Goal: Task Accomplishment & Management: Complete application form

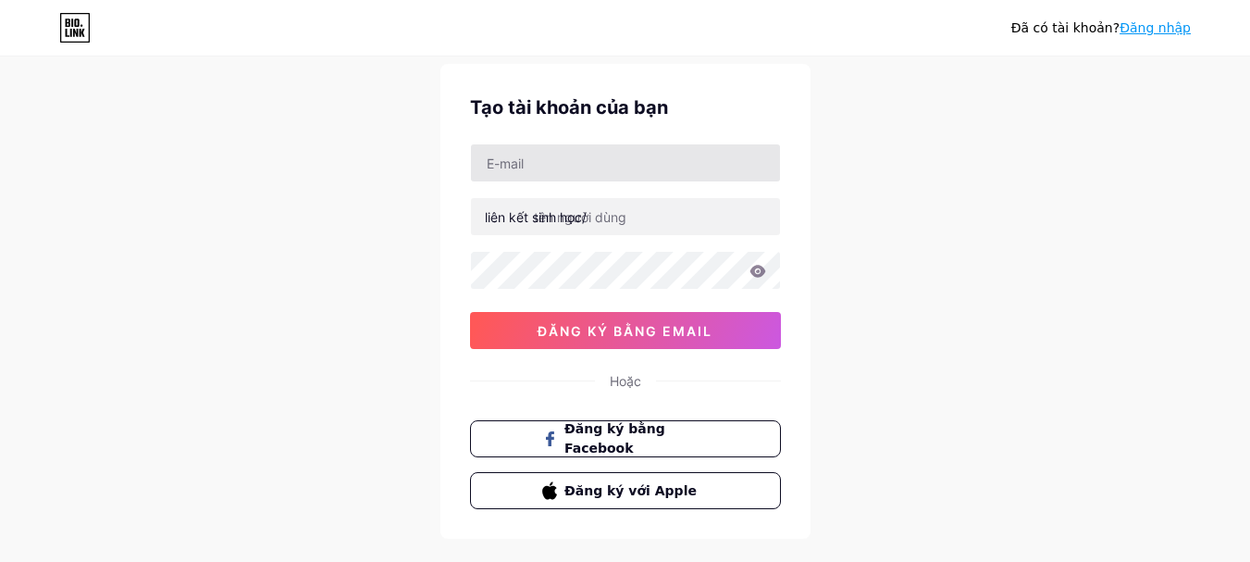
scroll to position [54, 0]
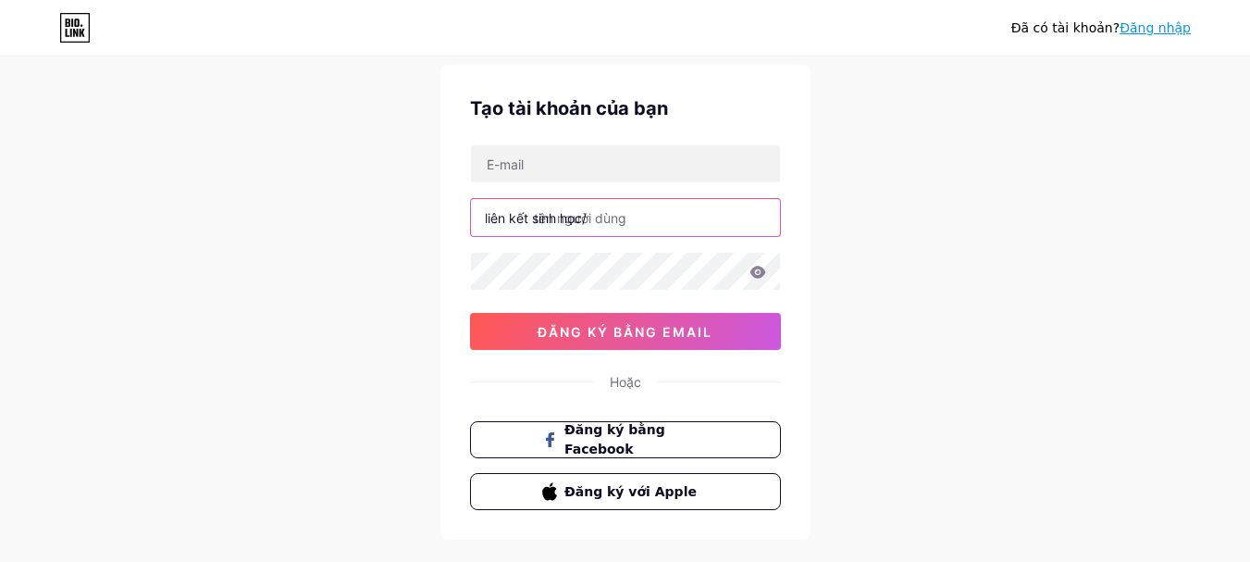
click at [688, 219] on input "text" at bounding box center [625, 217] width 309 height 37
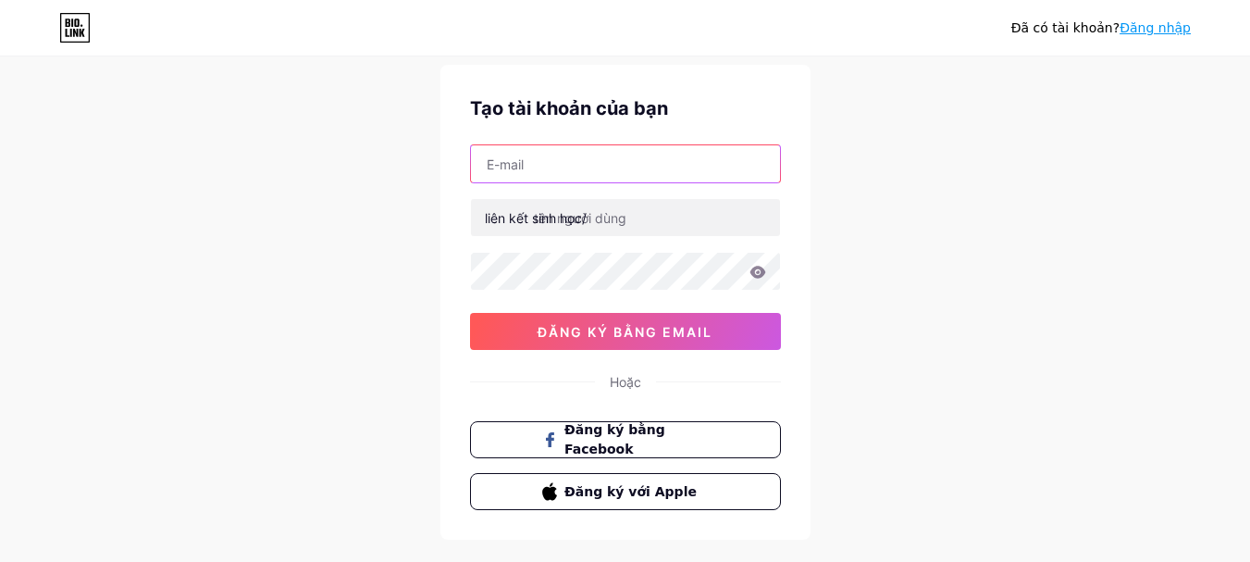
click at [615, 167] on input "text" at bounding box center [625, 163] width 309 height 37
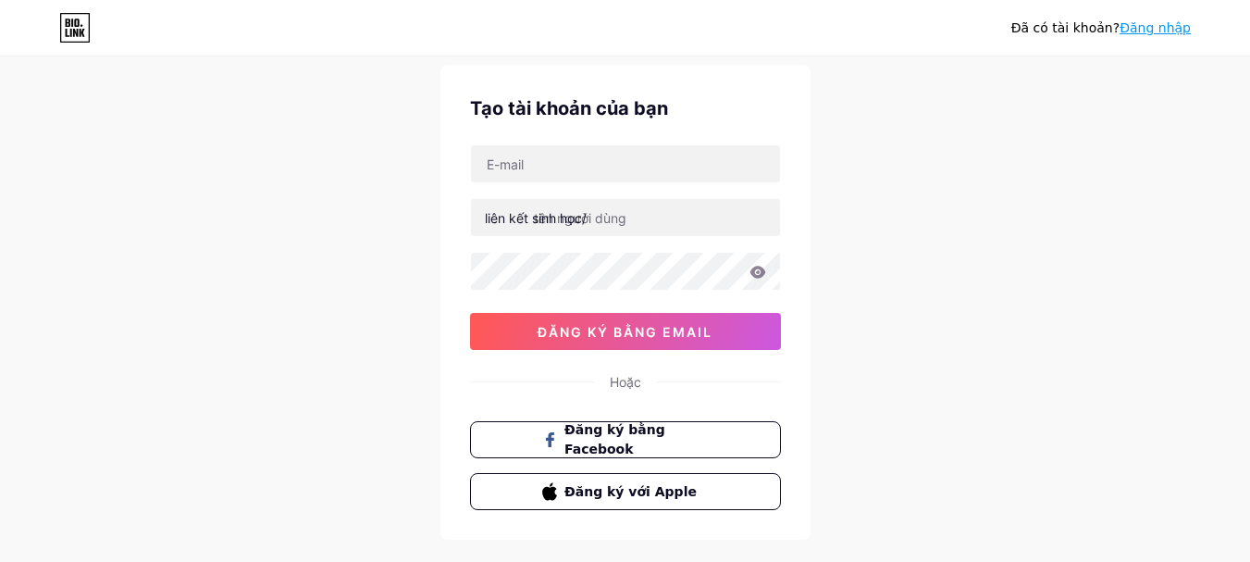
click at [1023, 224] on div "Đã có tài khoản? Đăng nhập Tạo tài khoản của bạn liên kết sinh học/ 0cAFcWeA4tQ…" at bounding box center [625, 300] width 1250 height 708
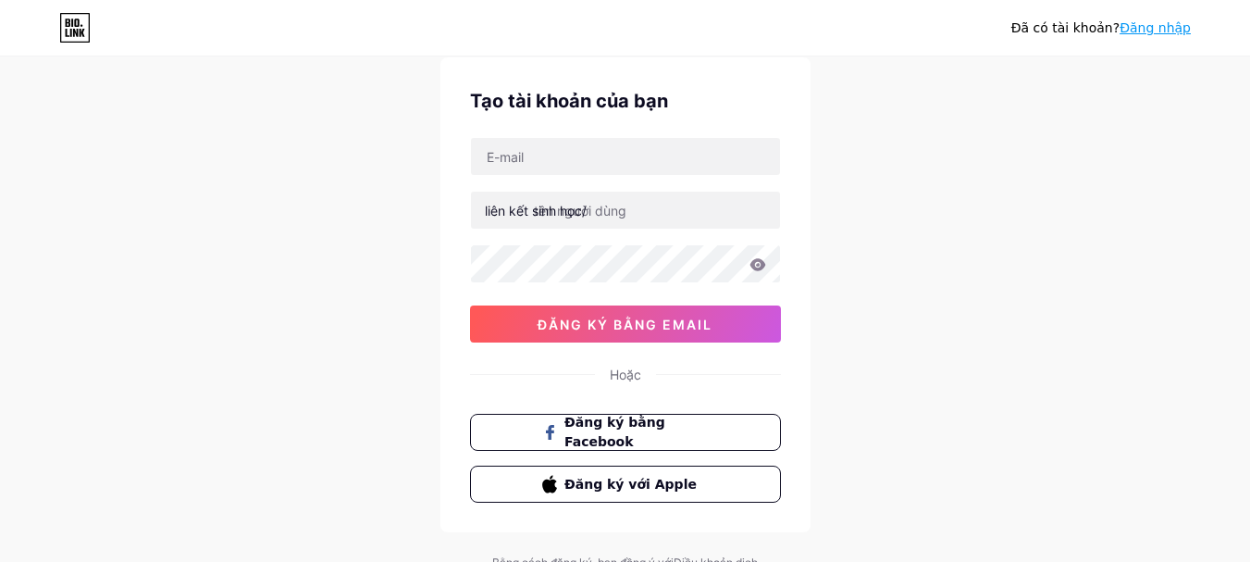
scroll to position [0, 0]
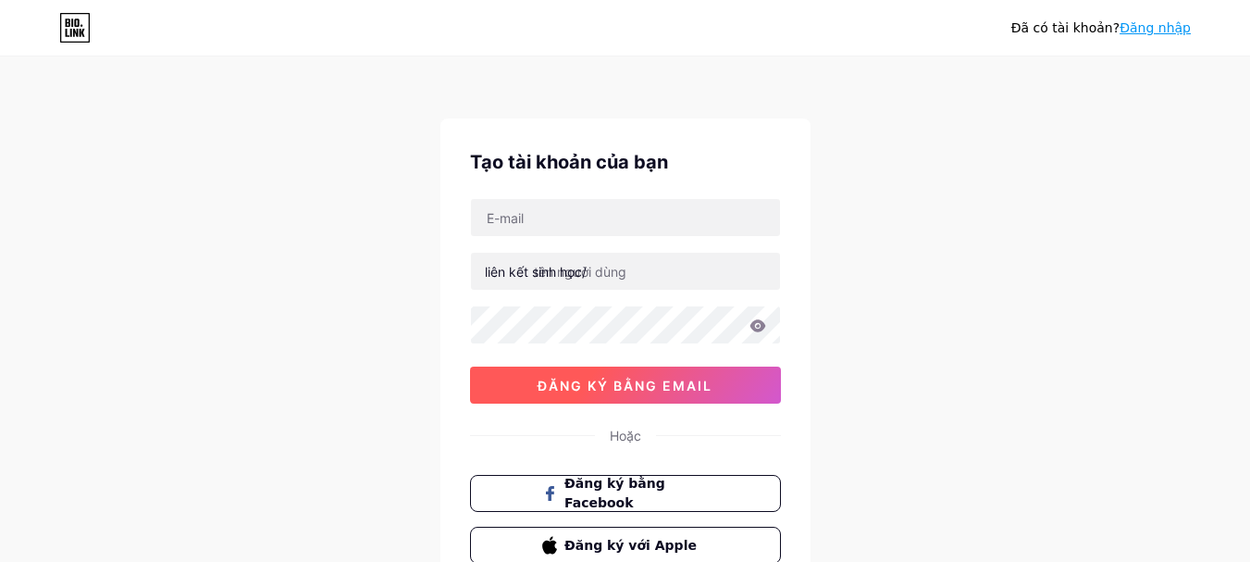
click at [705, 391] on font "đăng ký bằng email" at bounding box center [625, 385] width 175 height 16
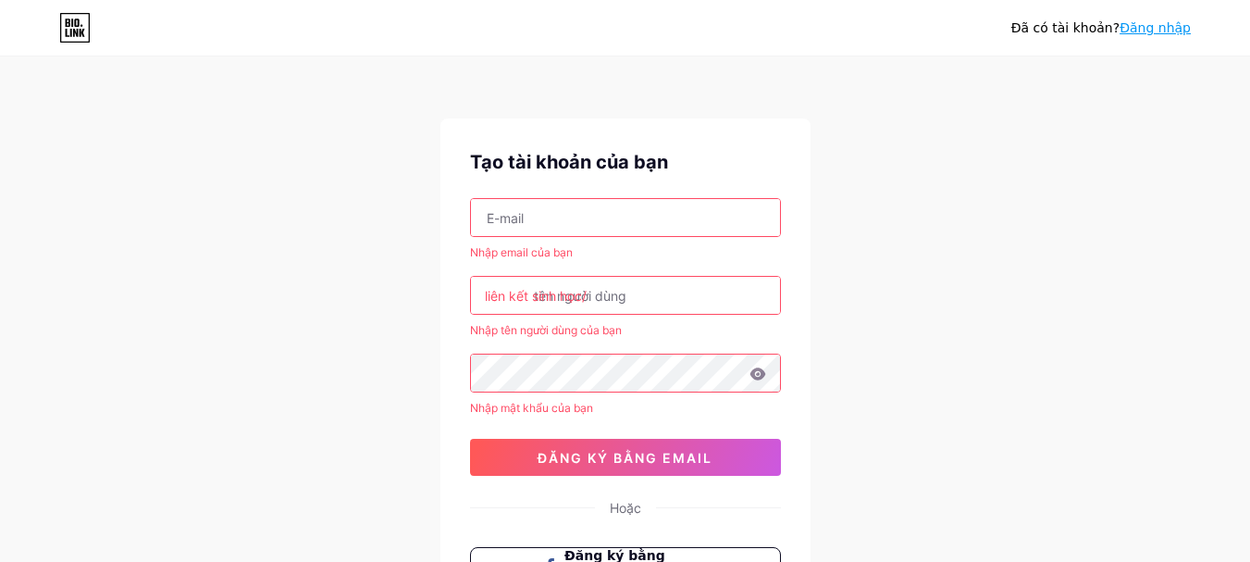
click at [610, 223] on input "text" at bounding box center [625, 217] width 309 height 37
type input "[EMAIL_ADDRESS][DOMAIN_NAME]"
click at [532, 281] on input "text" at bounding box center [625, 295] width 309 height 37
click at [702, 291] on input "text" at bounding box center [625, 295] width 309 height 37
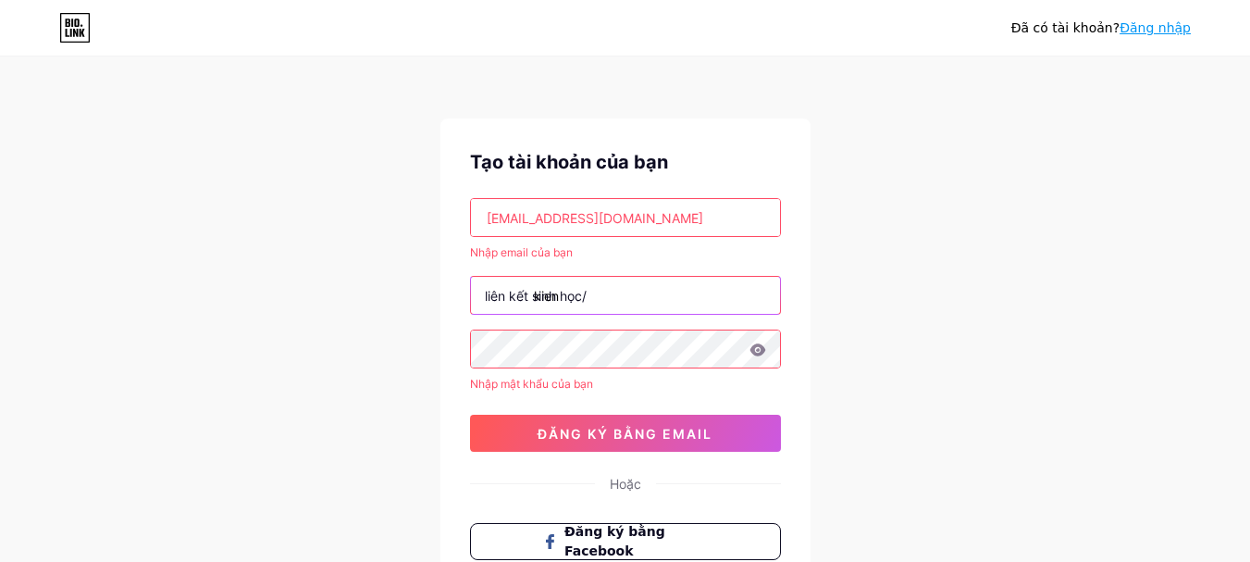
type input "kien"
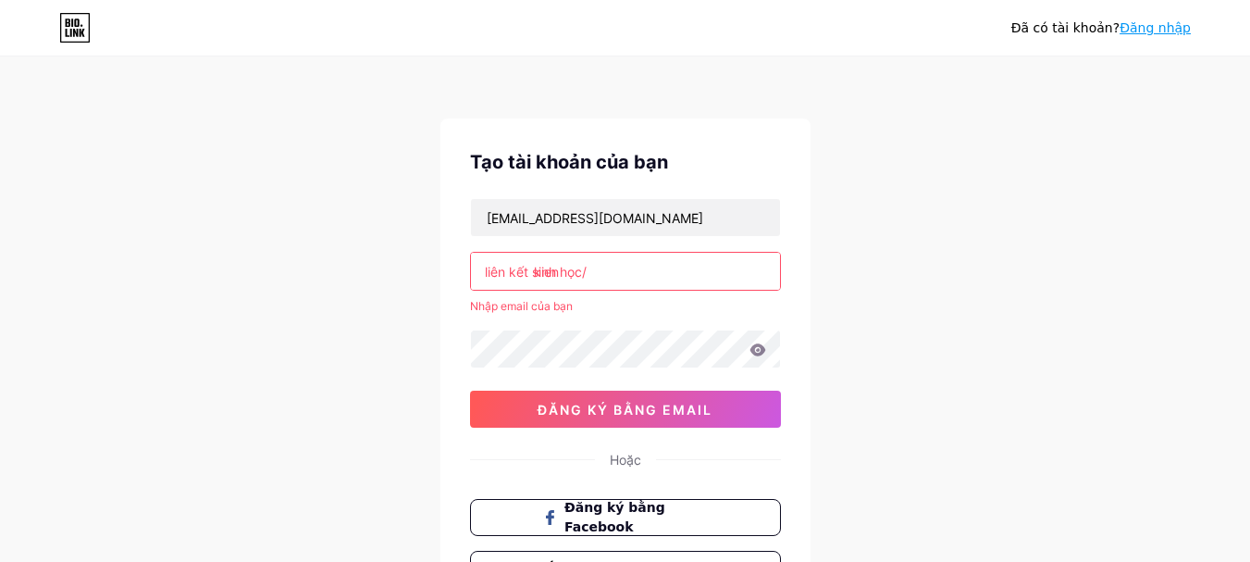
drag, startPoint x: 625, startPoint y: 269, endPoint x: 376, endPoint y: 263, distance: 249.9
click at [376, 263] on div "Đã có tài khoản? Đăng nhập Tạo tài khoản của bạn [EMAIL_ADDRESS][DOMAIN_NAME] l…" at bounding box center [625, 366] width 1250 height 732
